Goal: Information Seeking & Learning: Learn about a topic

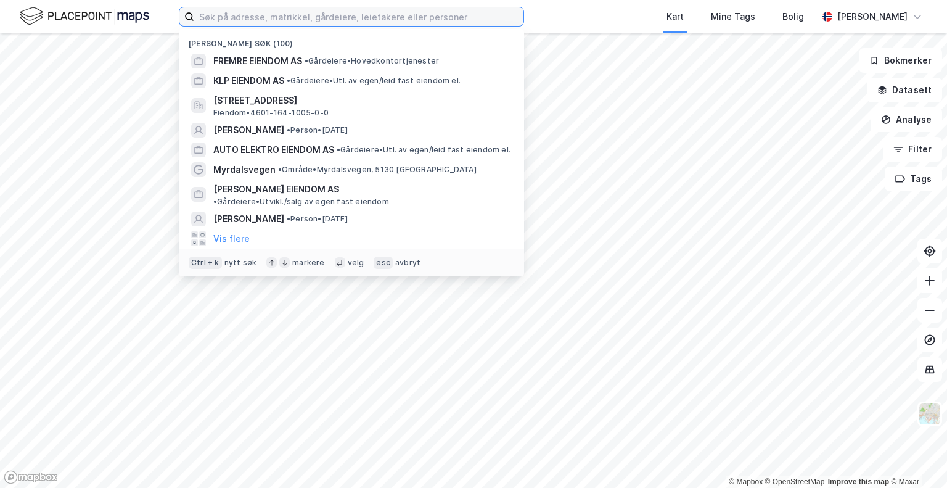
click at [279, 14] on input at bounding box center [358, 16] width 329 height 18
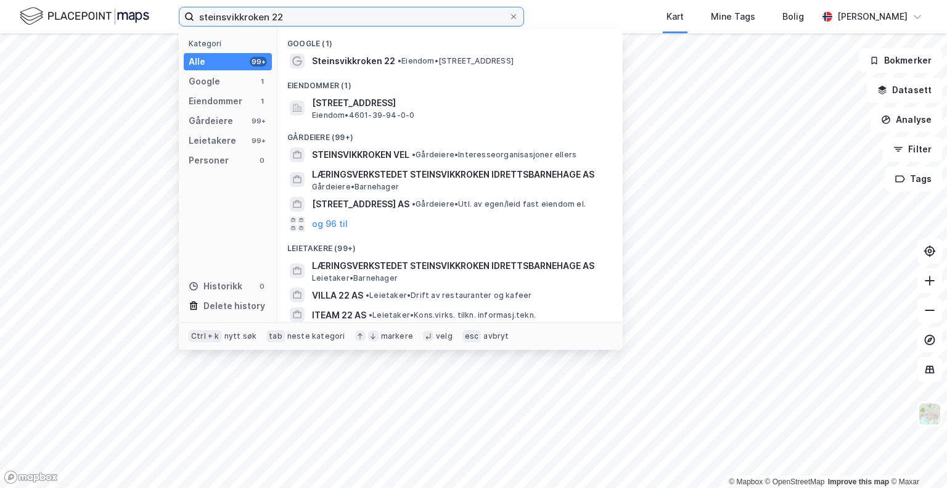
type input "steinsvikkroken 22"
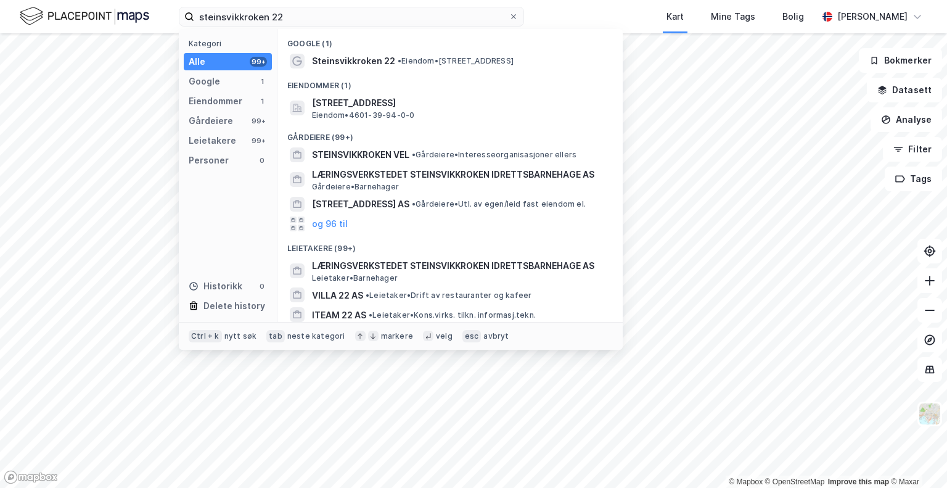
click at [386, 61] on span "Steinsvikkroken 22" at bounding box center [353, 61] width 83 height 15
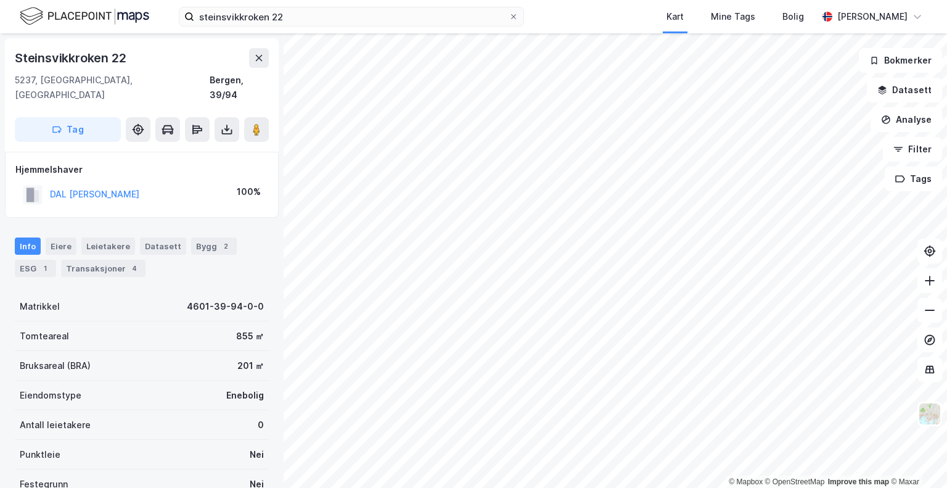
click at [110, 259] on div "Transaksjoner 4" at bounding box center [103, 267] width 84 height 17
